Goal: Book appointment/travel/reservation

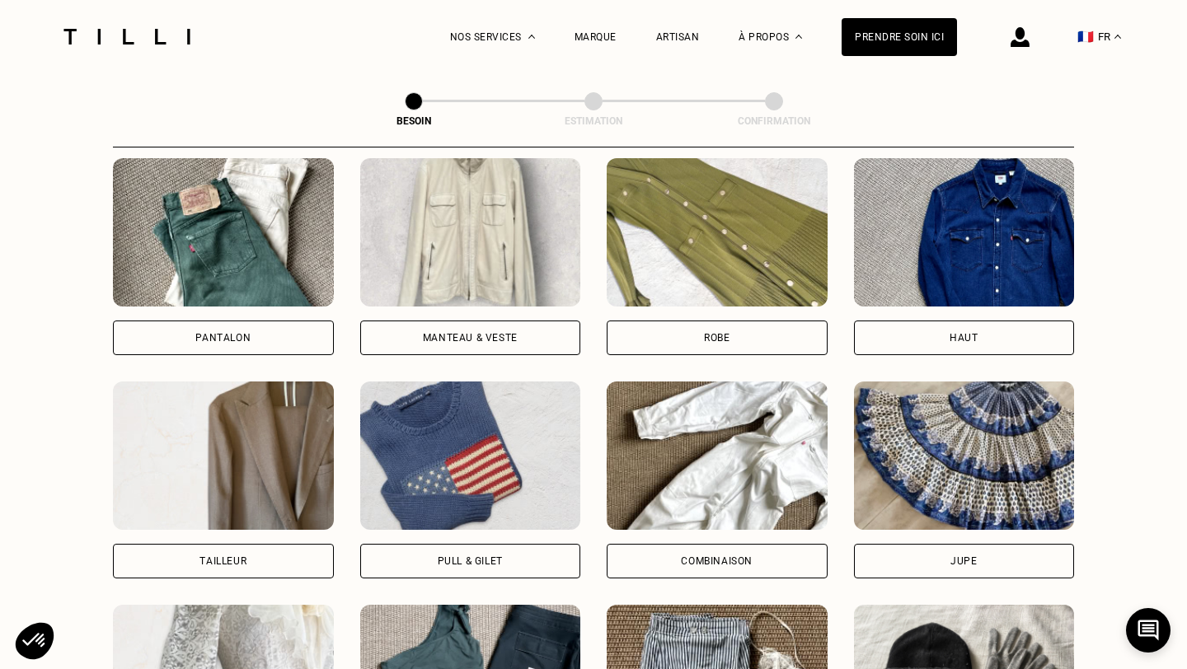
scroll to position [786, 0]
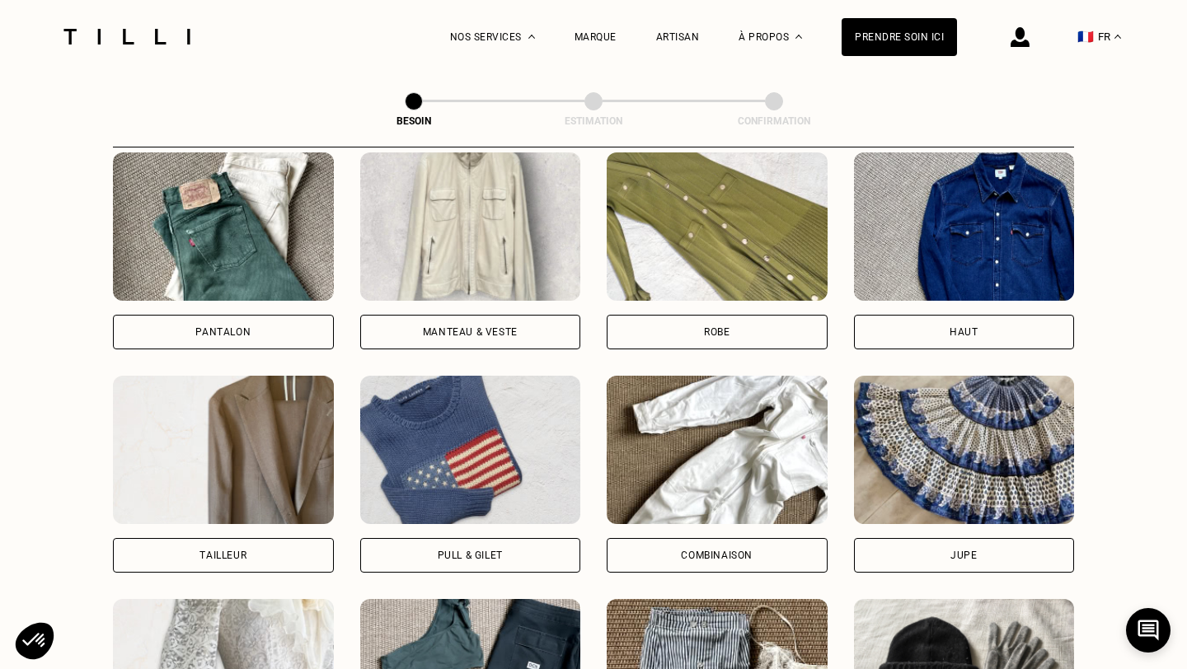
click at [694, 317] on div "Robe" at bounding box center [717, 332] width 221 height 35
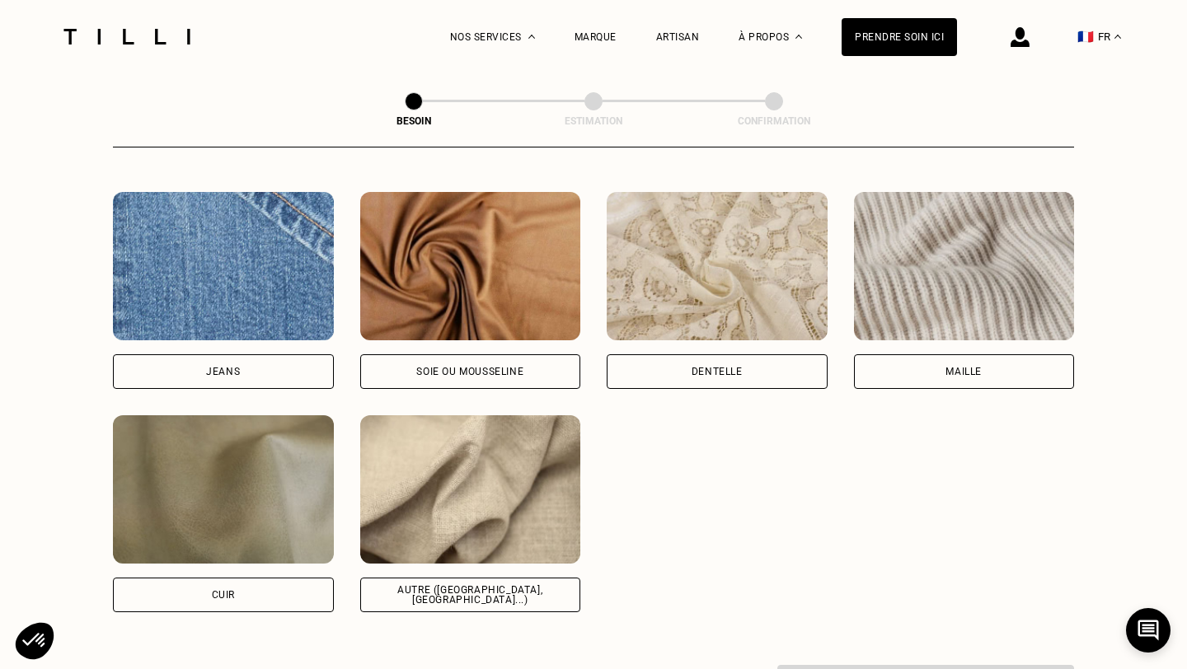
scroll to position [1742, 0]
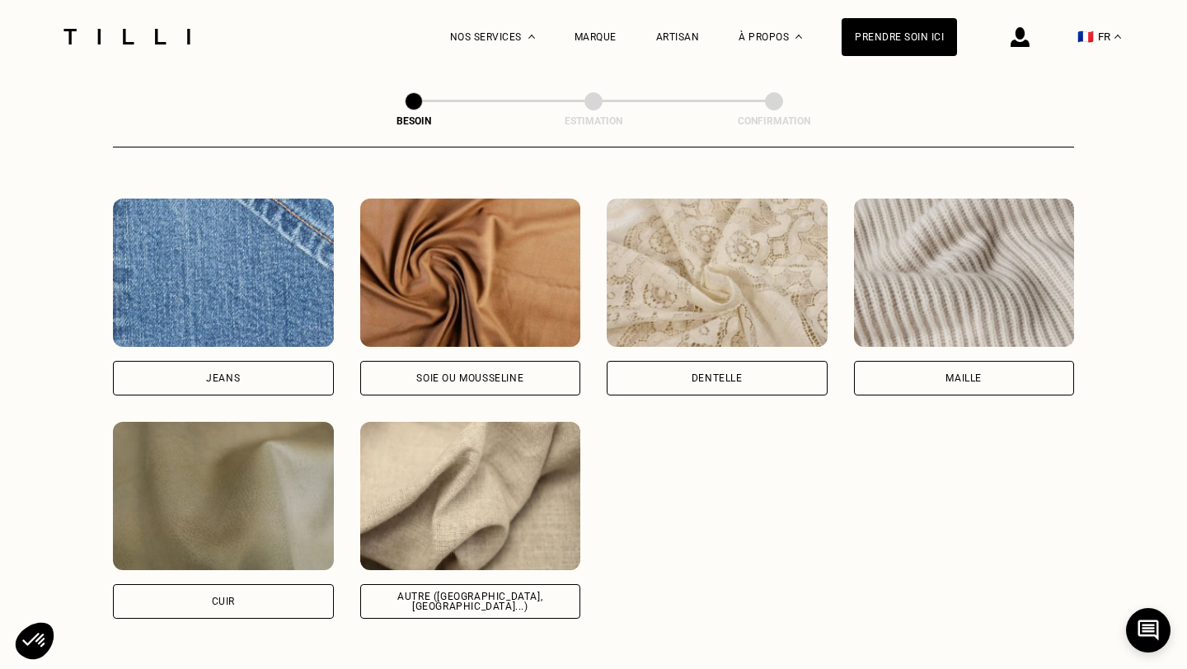
click at [495, 592] on div "Autre ([GEOGRAPHIC_DATA], [GEOGRAPHIC_DATA]...)" at bounding box center [470, 602] width 193 height 20
select select "FR"
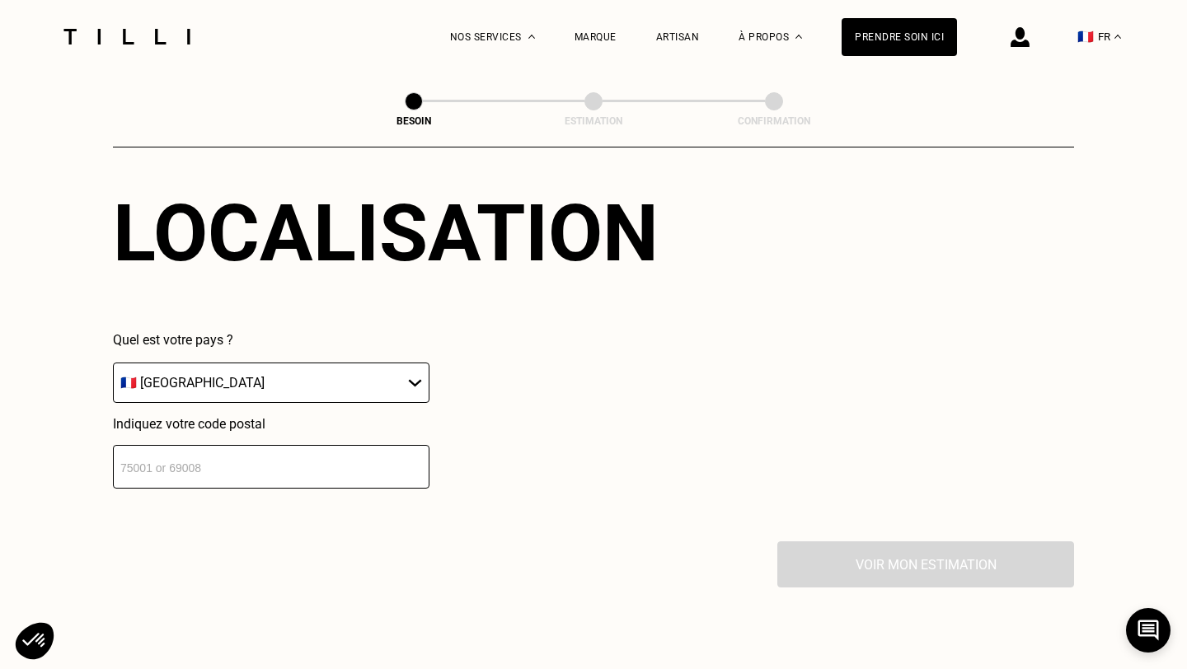
scroll to position [2282, 0]
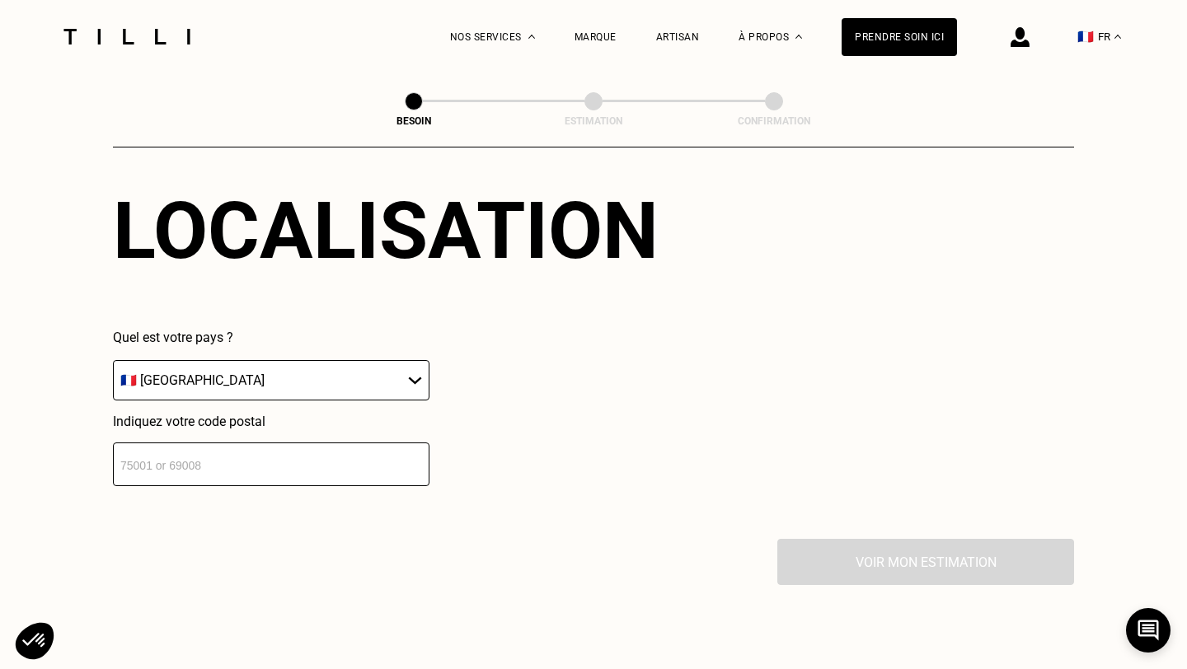
click at [288, 447] on input "number" at bounding box center [271, 465] width 317 height 44
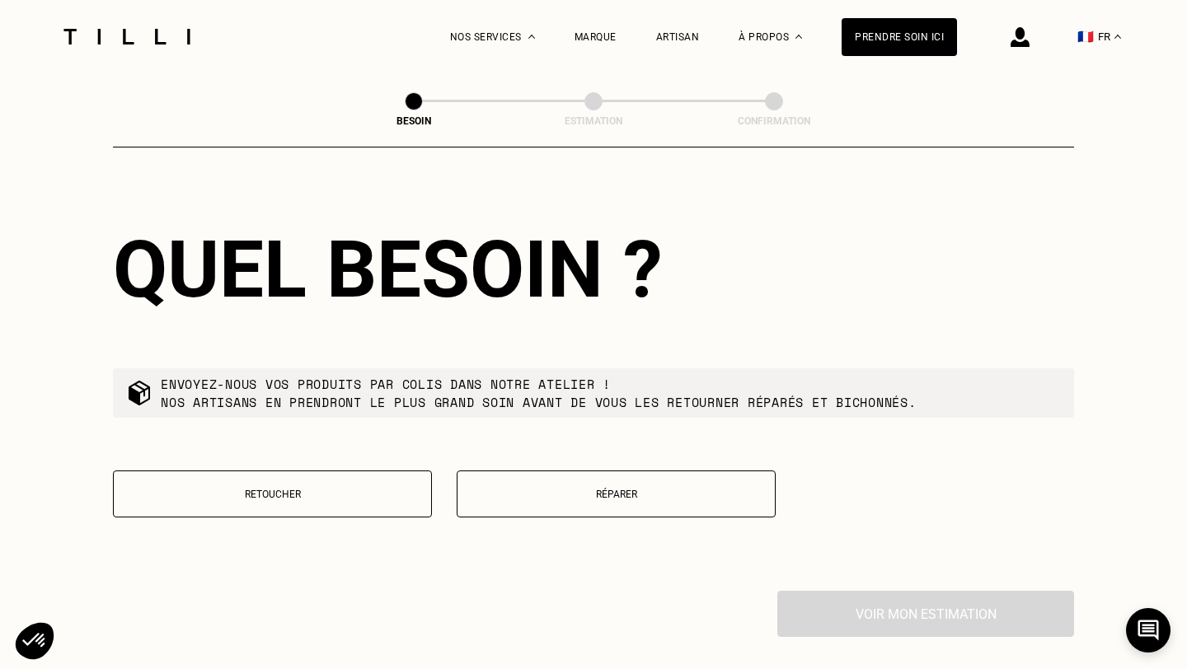
scroll to position [2657, 0]
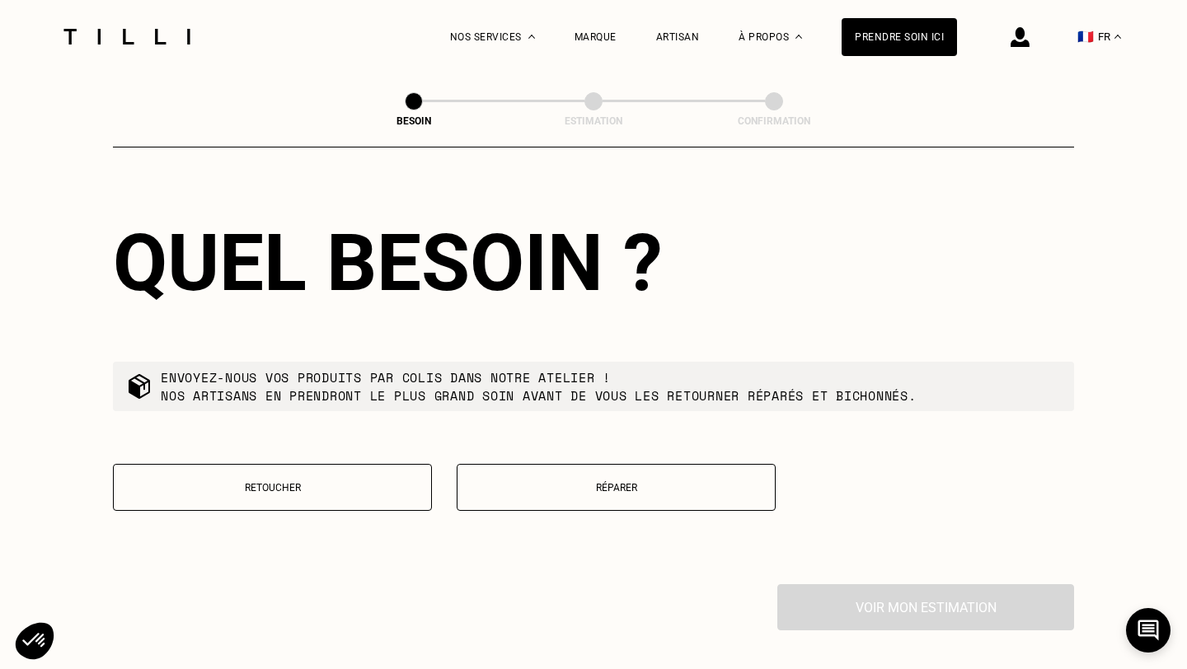
type input "75017"
click at [340, 473] on button "Retoucher" at bounding box center [272, 487] width 319 height 47
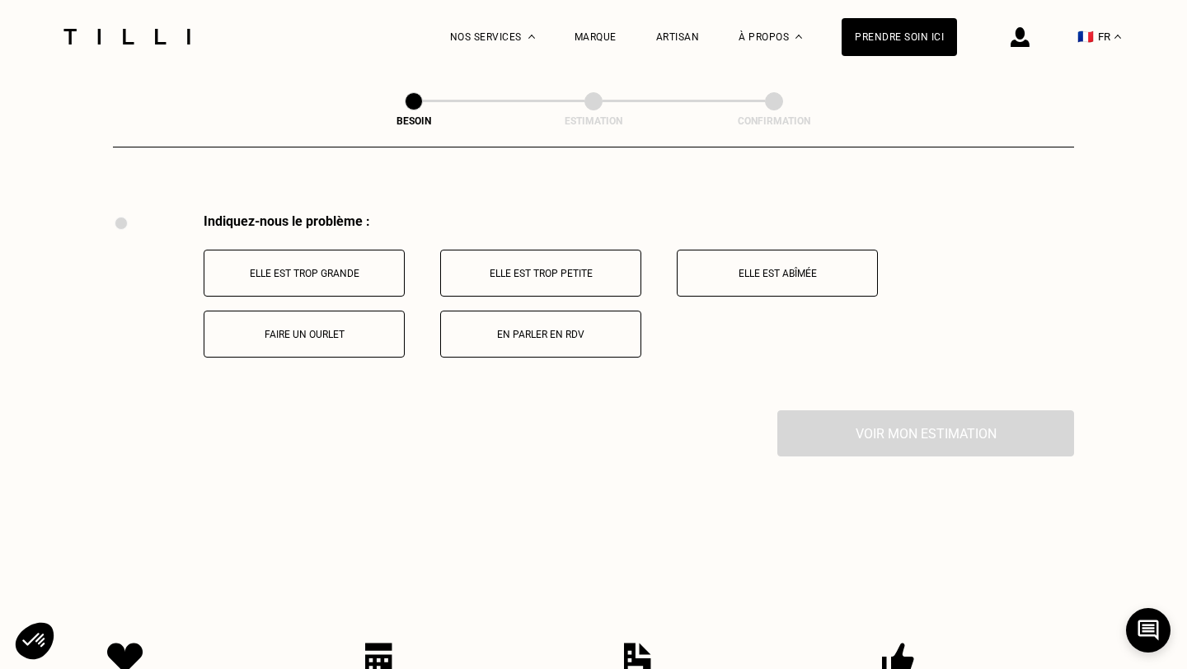
scroll to position [3022, 0]
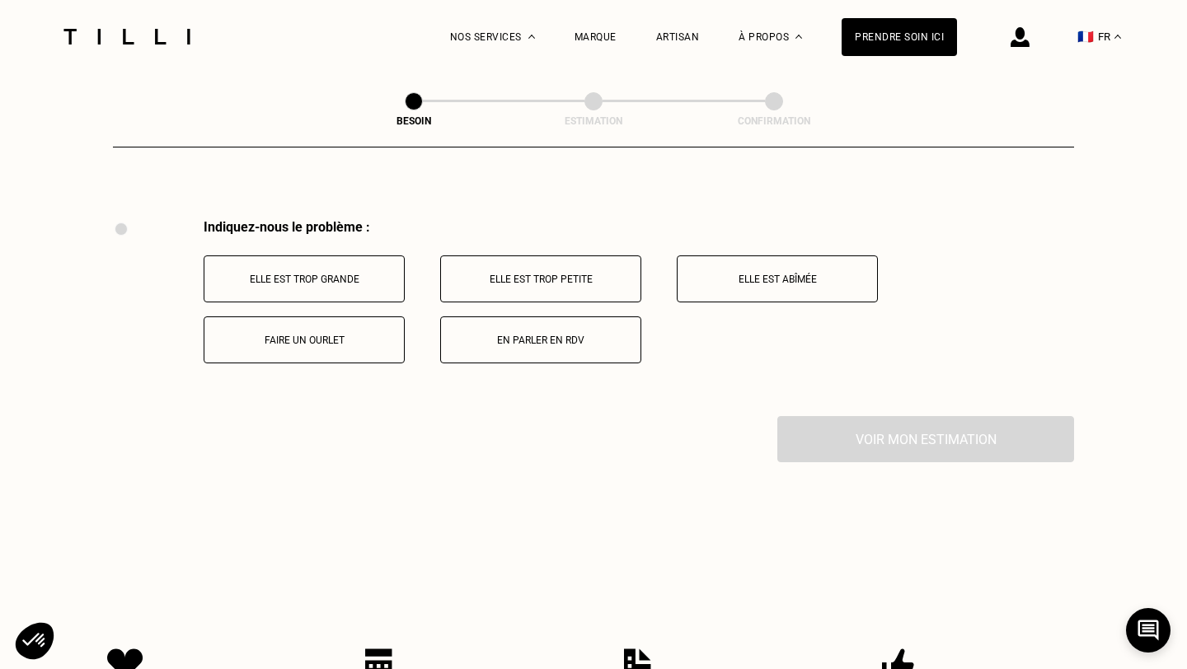
click at [322, 335] on p "Faire un ourlet" at bounding box center [304, 341] width 183 height 12
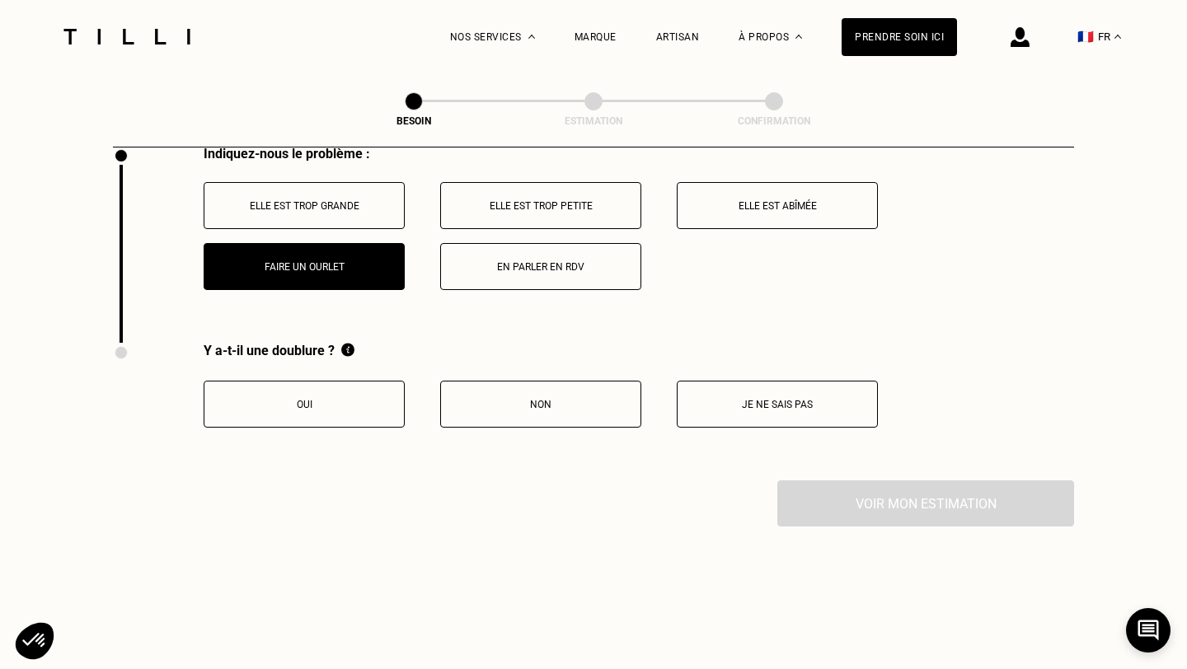
scroll to position [3092, 0]
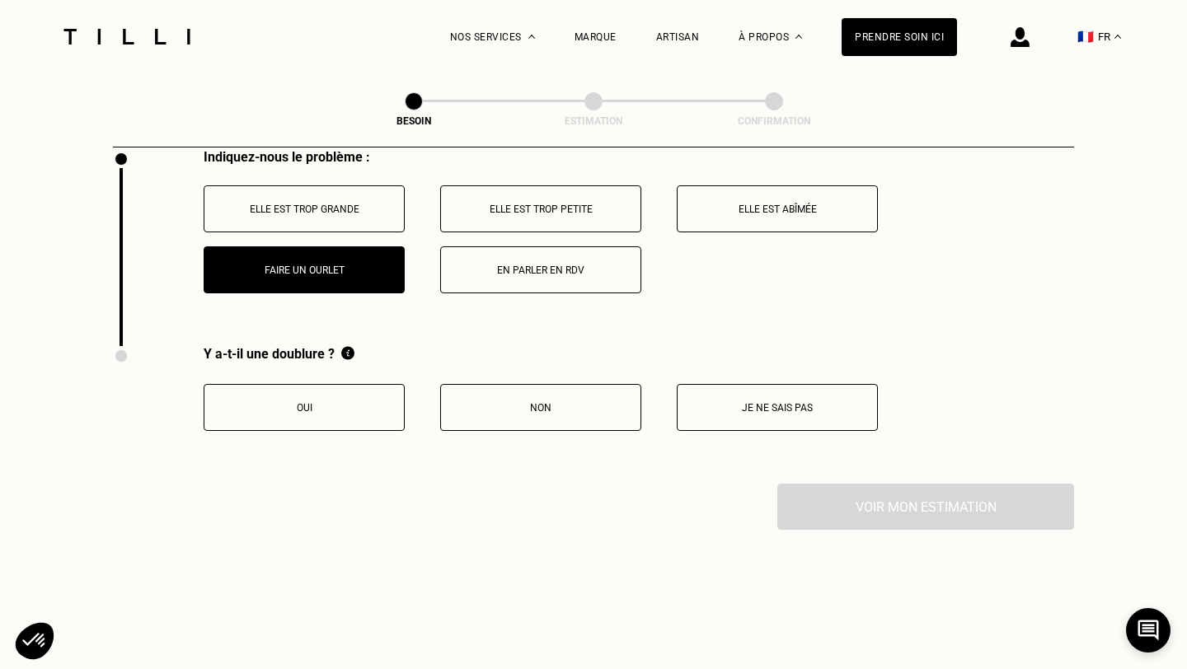
click at [322, 401] on button "Oui" at bounding box center [304, 407] width 201 height 47
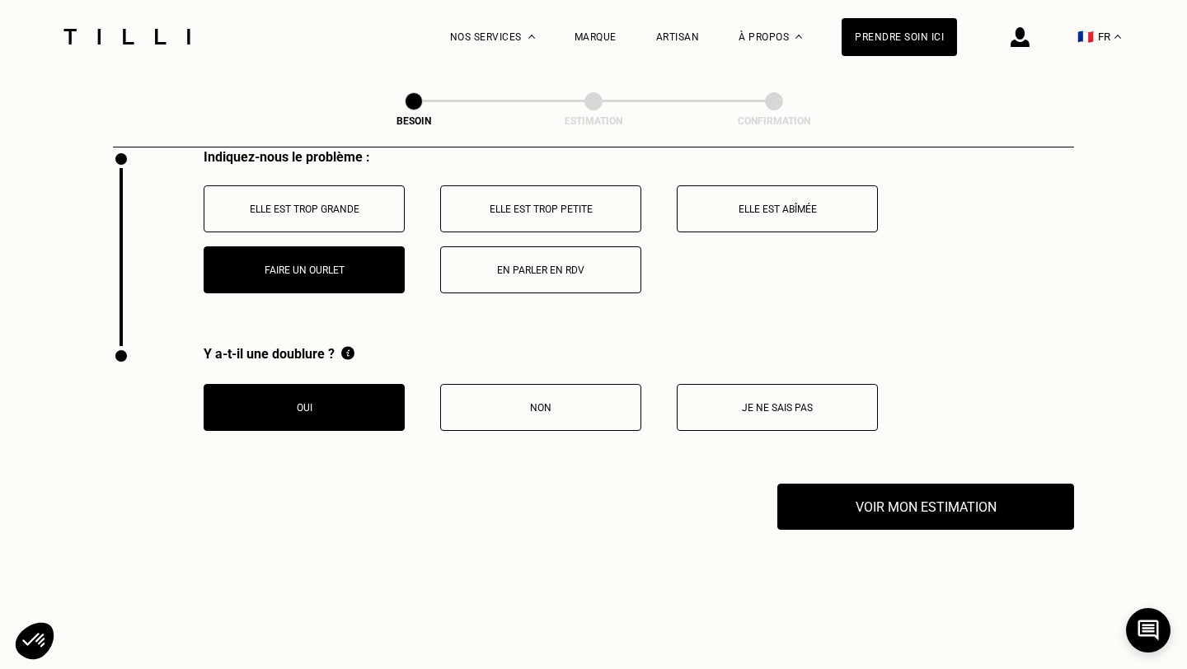
scroll to position [3041, 0]
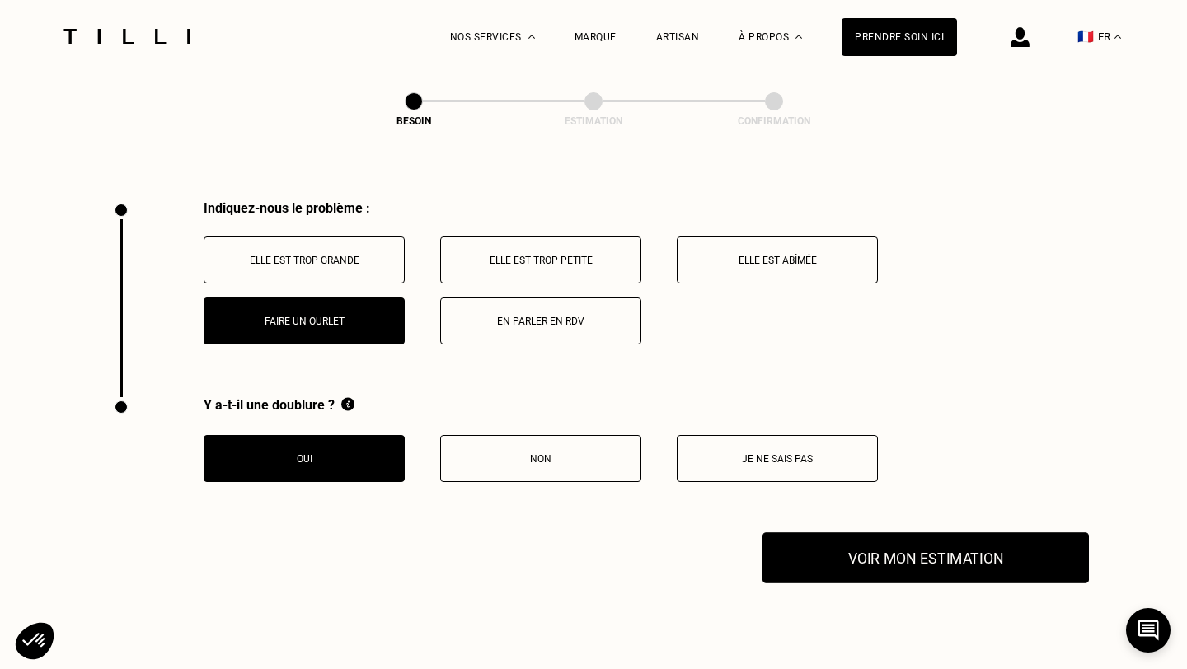
click at [830, 538] on button "Voir mon estimation" at bounding box center [926, 558] width 326 height 51
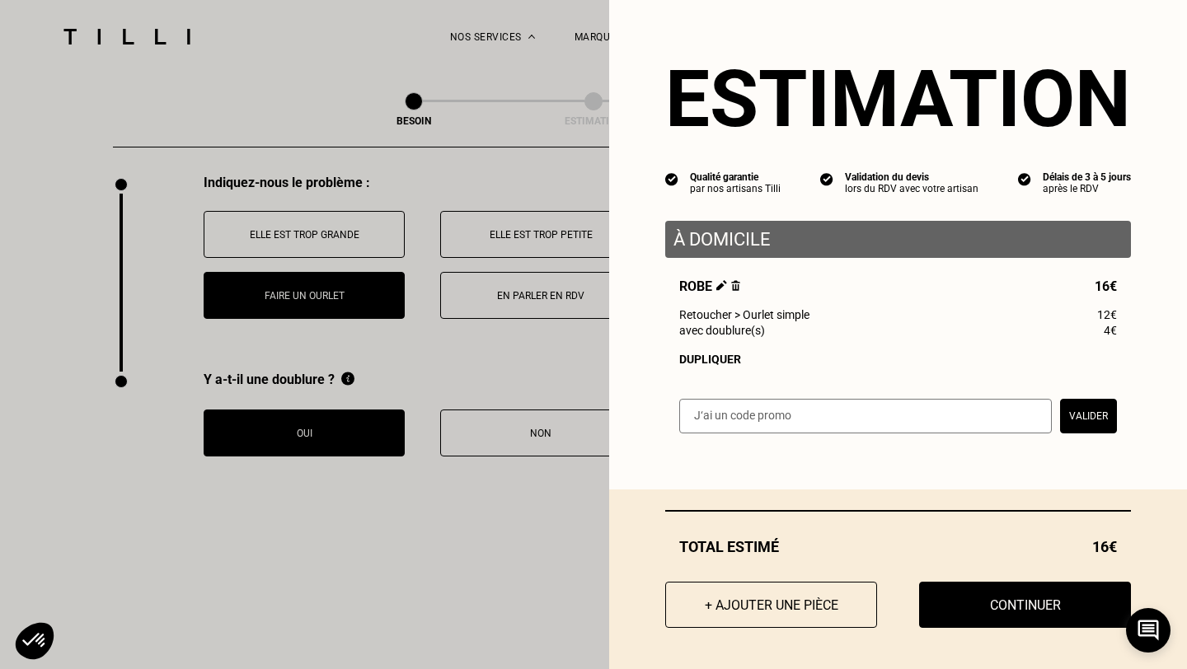
scroll to position [3060, 0]
